Goal: Information Seeking & Learning: Find contact information

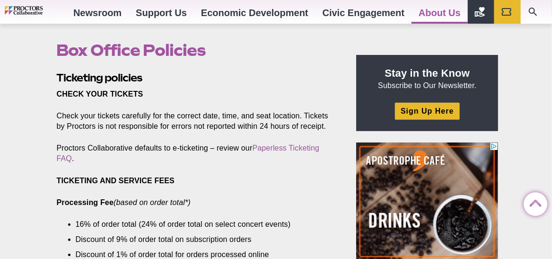
scroll to position [284, 0]
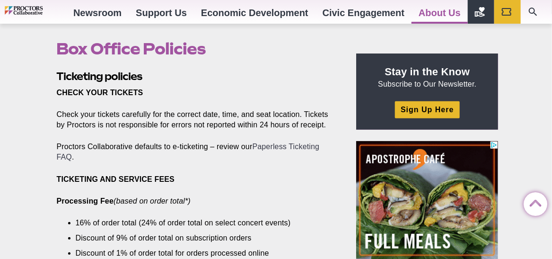
click at [277, 148] on link "Paperless Ticketing FAQ" at bounding box center [188, 151] width 263 height 18
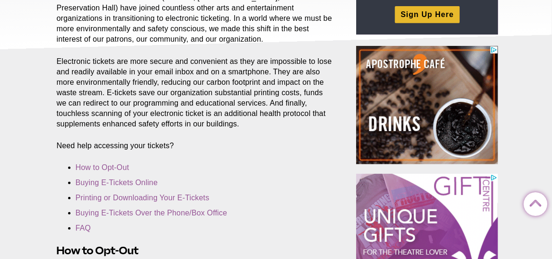
scroll to position [189, 0]
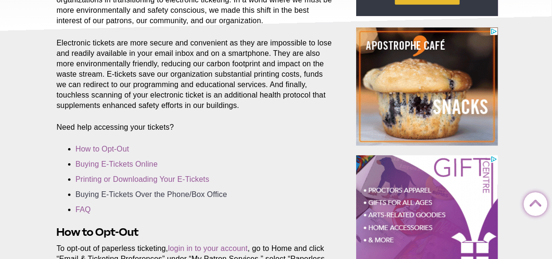
click at [165, 194] on link "Buying E-Tickets Over the Phone/Box Office" at bounding box center [152, 194] width 152 height 8
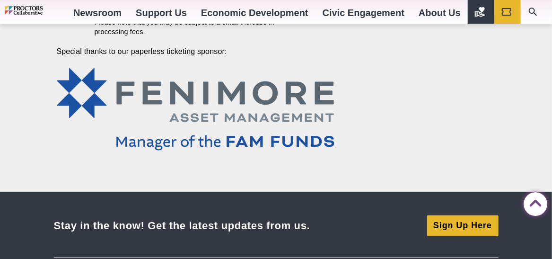
scroll to position [3180, 0]
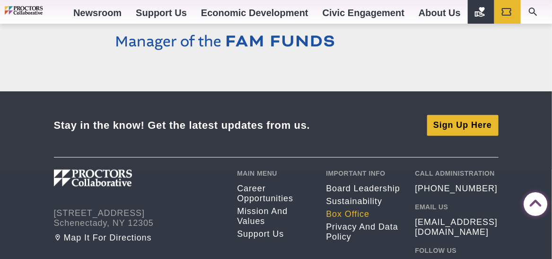
click at [359, 209] on link "Box Office" at bounding box center [363, 214] width 75 height 10
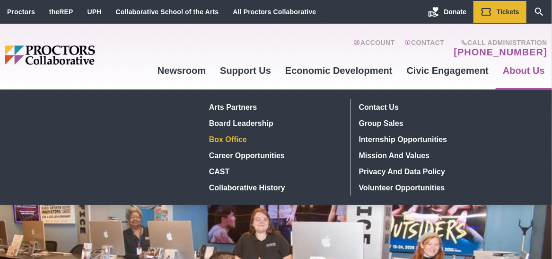
click at [526, 68] on link "About Us" at bounding box center [524, 71] width 56 height 26
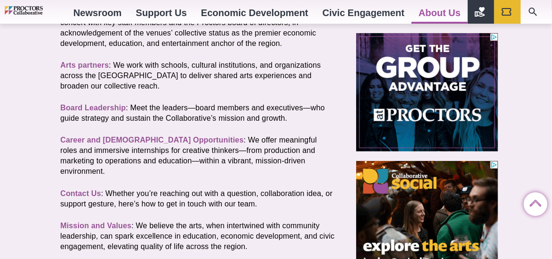
scroll to position [284, 0]
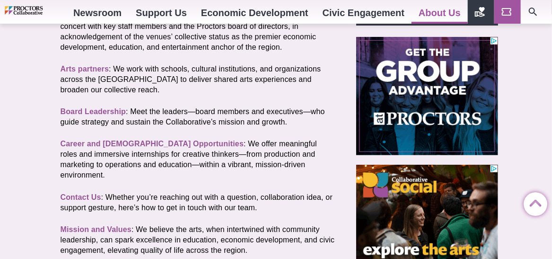
click at [508, 11] on icon "Main site navigation and header" at bounding box center [506, 11] width 11 height 11
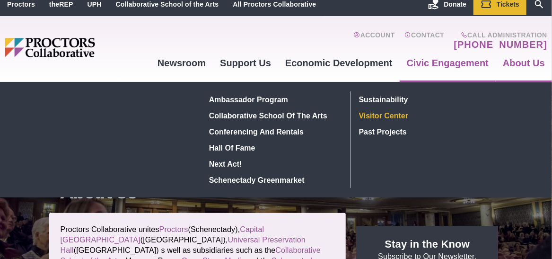
scroll to position [0, 0]
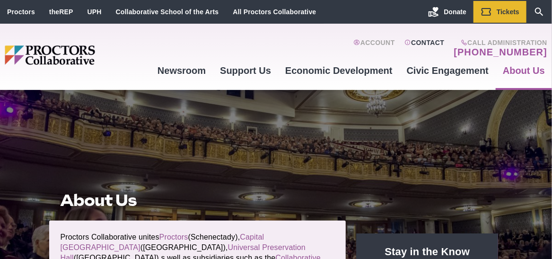
click at [431, 40] on link "Contact" at bounding box center [425, 48] width 40 height 19
